Goal: Task Accomplishment & Management: Manage account settings

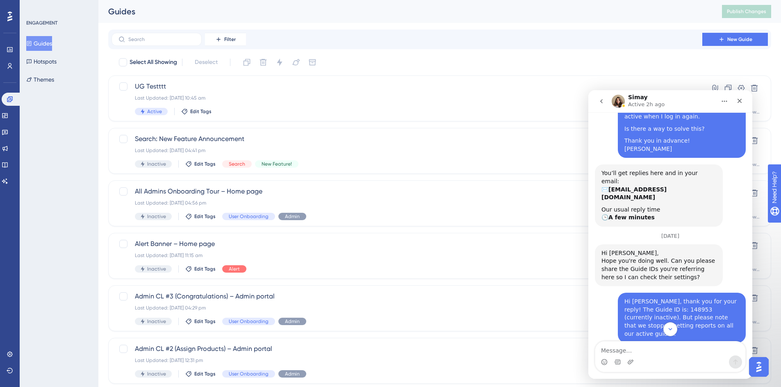
scroll to position [242, 0]
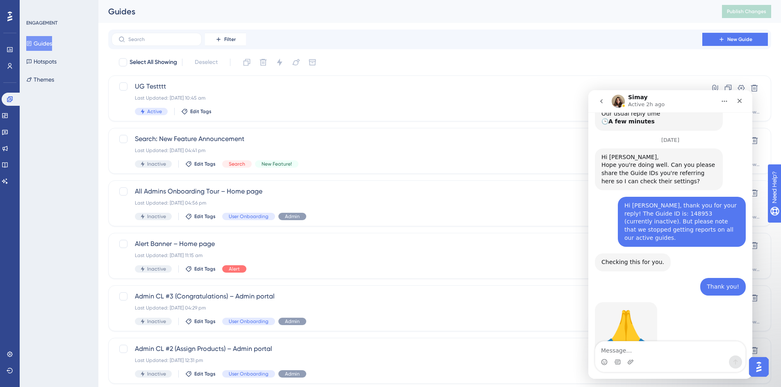
click at [699, 102] on div "Simay Active 2h ago" at bounding box center [664, 101] width 104 height 14
drag, startPoint x: 709, startPoint y: 96, endPoint x: 717, endPoint y: 100, distance: 8.5
click at [710, 97] on div "Simay Active 2h ago" at bounding box center [664, 101] width 104 height 14
click at [598, 102] on icon "go back" at bounding box center [601, 101] width 7 height 7
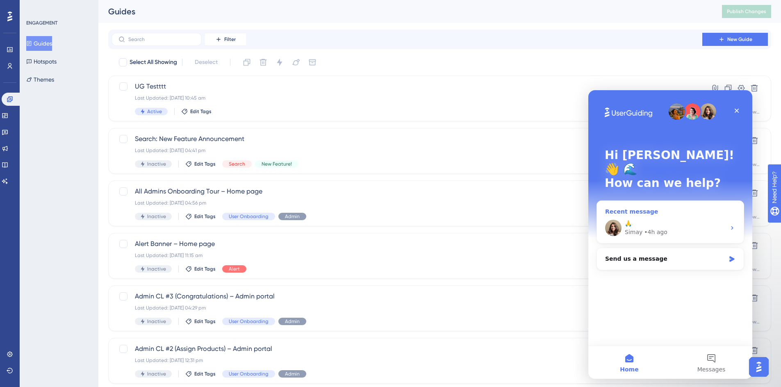
click at [687, 219] on div "🙏" at bounding box center [675, 223] width 101 height 9
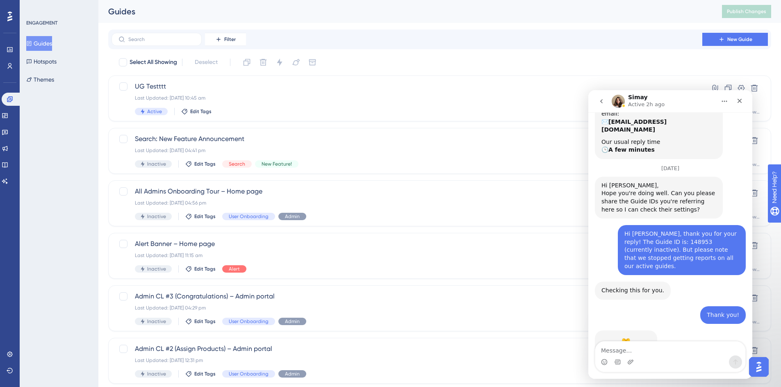
scroll to position [242, 0]
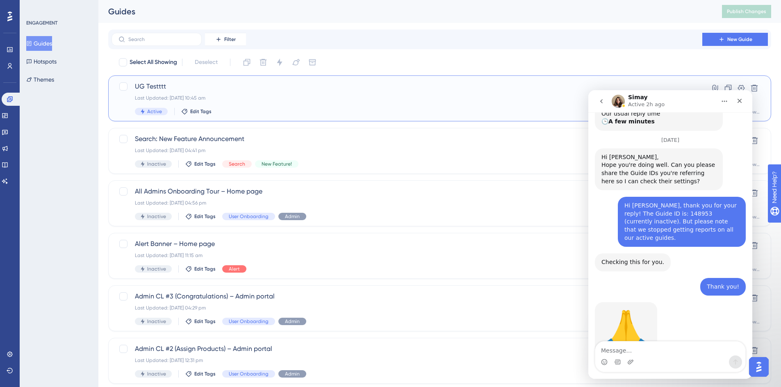
click at [295, 115] on div "Active Edit Tags" at bounding box center [407, 111] width 544 height 7
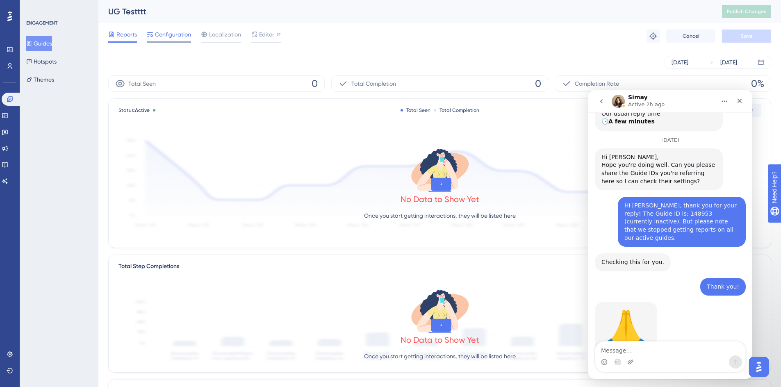
click at [165, 38] on span "Configuration" at bounding box center [173, 35] width 36 height 10
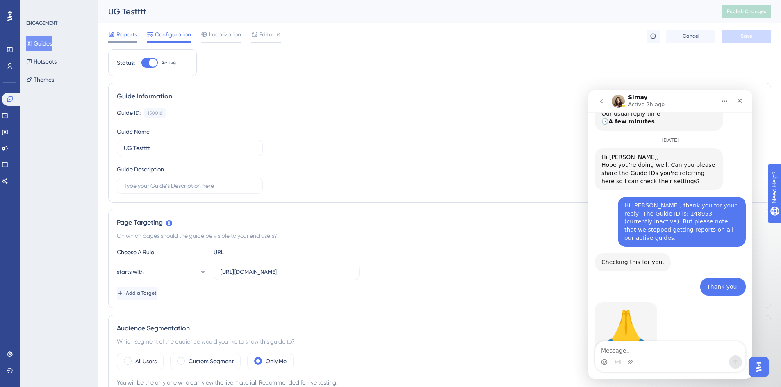
click at [123, 36] on span "Reports" at bounding box center [126, 35] width 20 height 10
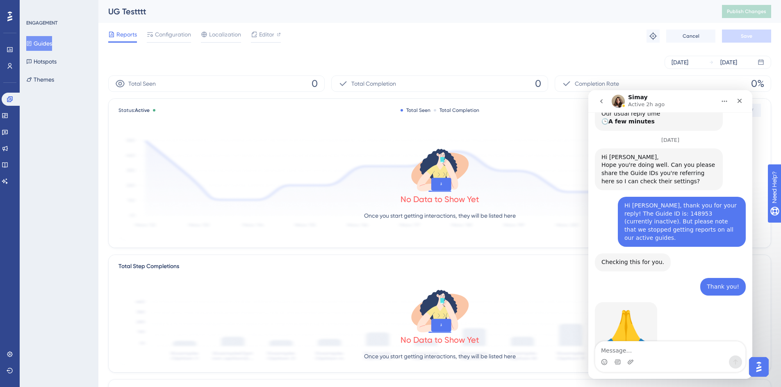
click at [50, 47] on button "Guides" at bounding box center [39, 43] width 26 height 15
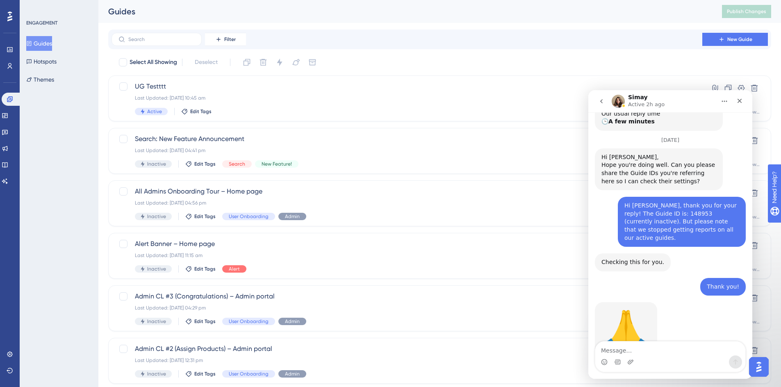
click at [707, 303] on div "🙏 Simay • 4h ago" at bounding box center [670, 338] width 151 height 72
click at [39, 127] on div "ENGAGEMENT Guides Hotspots Themes" at bounding box center [59, 193] width 79 height 387
click at [259, 89] on span "UG Testttt" at bounding box center [407, 87] width 544 height 10
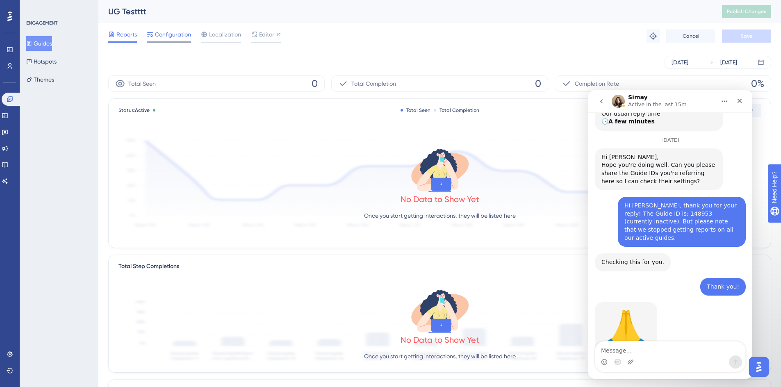
click at [155, 32] on span "Configuration" at bounding box center [173, 35] width 36 height 10
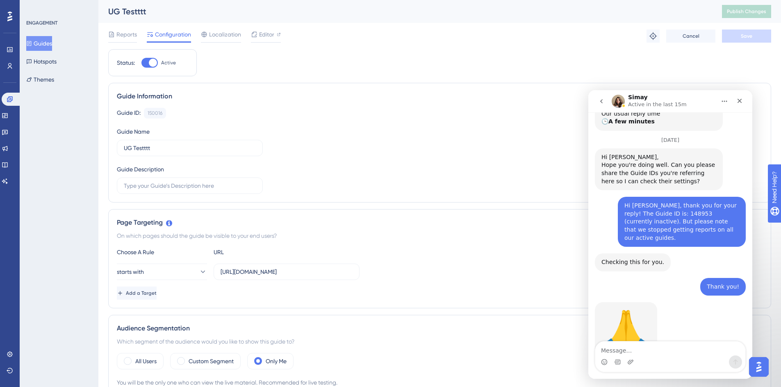
click at [150, 64] on div at bounding box center [153, 63] width 8 height 8
click at [141, 63] on input "Active" at bounding box center [141, 63] width 0 height 0
checkbox input "false"
click at [757, 32] on button "Save" at bounding box center [746, 36] width 49 height 13
click at [751, 10] on span "Publish Changes" at bounding box center [746, 11] width 39 height 7
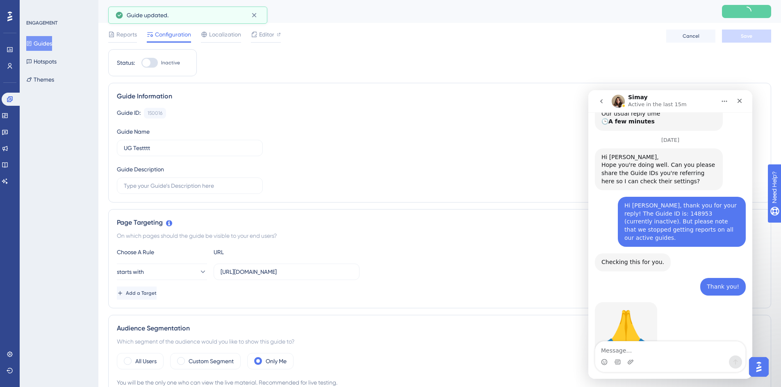
click at [52, 44] on button "Guides" at bounding box center [39, 43] width 26 height 15
